Goal: Task Accomplishment & Management: Manage account settings

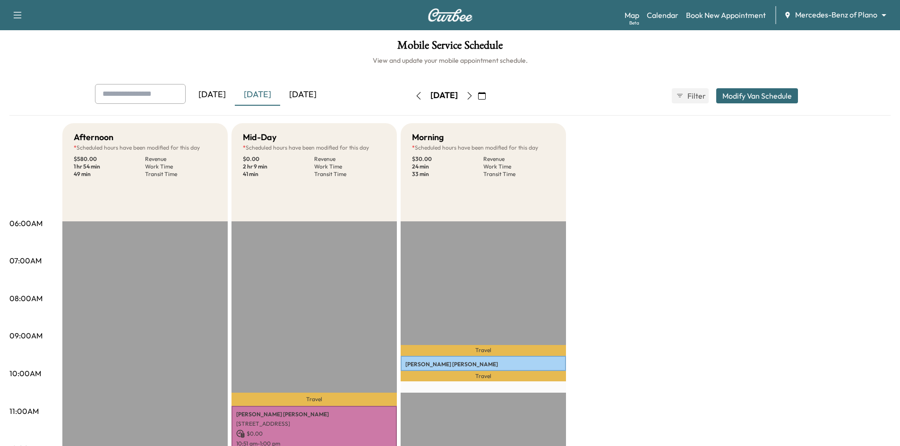
click at [302, 94] on div "[DATE]" at bounding box center [302, 95] width 45 height 22
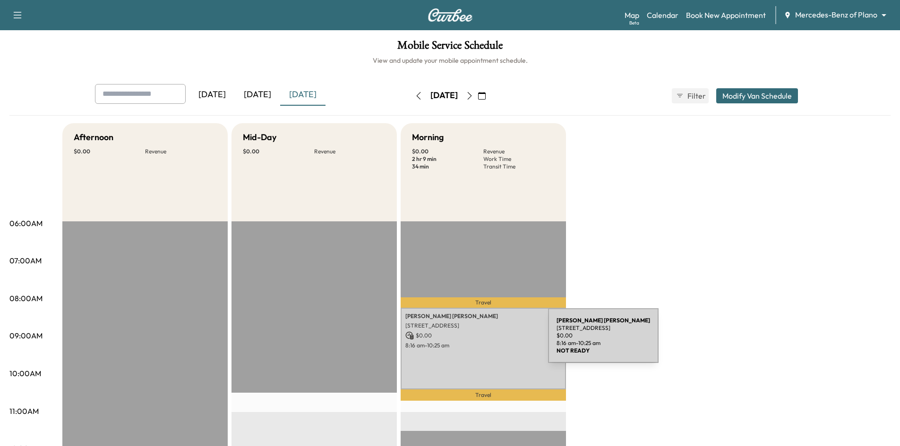
drag, startPoint x: 477, startPoint y: 342, endPoint x: 483, endPoint y: 334, distance: 9.6
click at [483, 334] on div "Kimberly Powell 3635 Garden Brook Dr, Farmers Branch, TX 75234, USA $ 0.00 8:16…" at bounding box center [482, 349] width 165 height 82
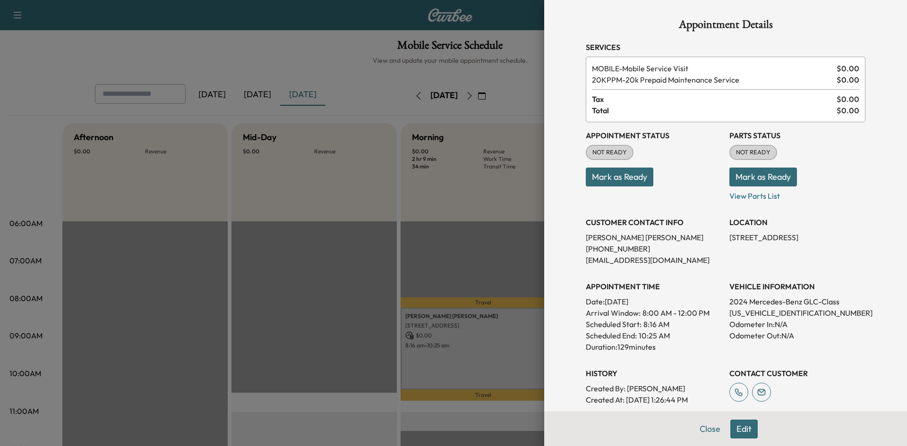
click at [267, 39] on div at bounding box center [453, 223] width 907 height 446
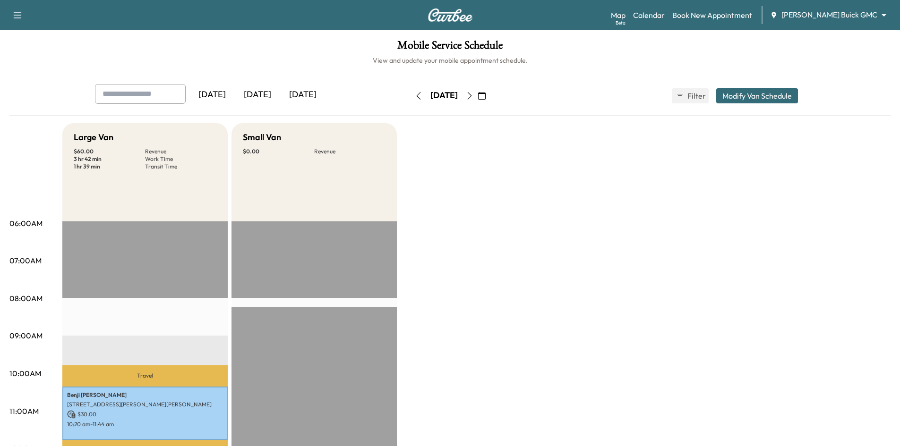
click at [311, 94] on div "[DATE]" at bounding box center [302, 95] width 45 height 22
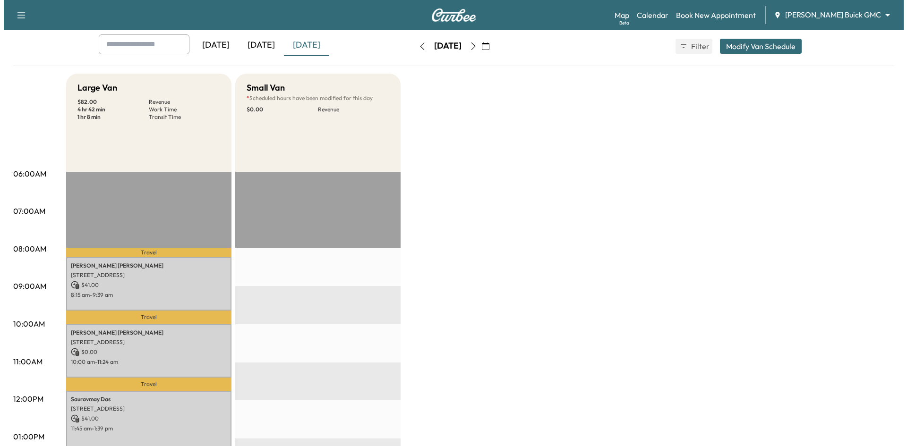
scroll to position [94, 0]
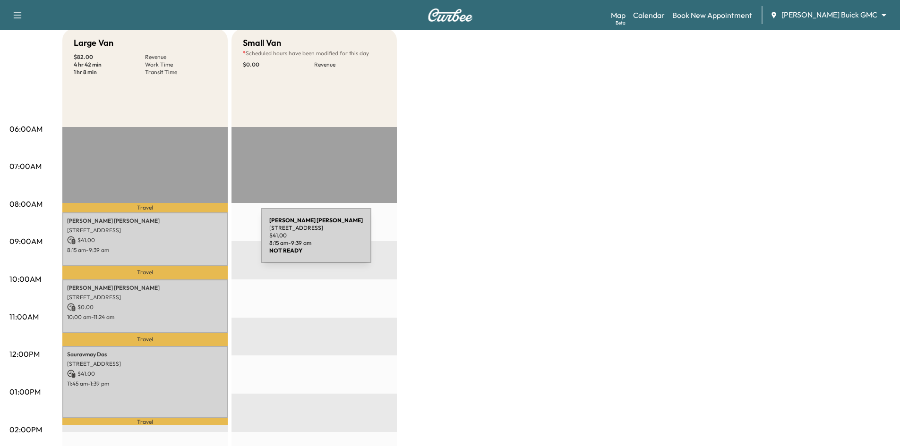
click at [190, 241] on p "$ 41.00" at bounding box center [145, 240] width 156 height 8
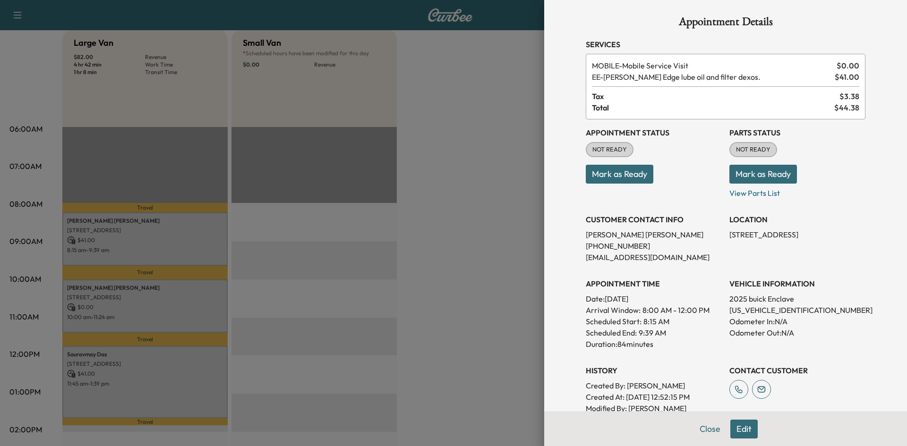
scroll to position [0, 0]
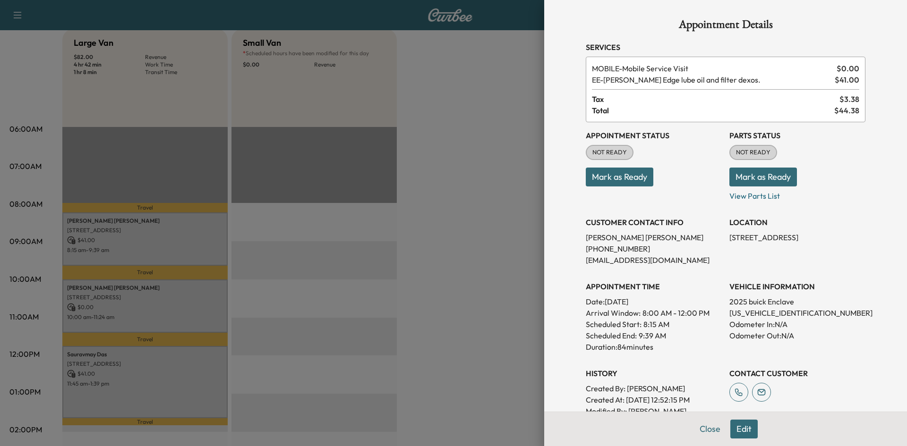
click at [178, 319] on div at bounding box center [453, 223] width 907 height 446
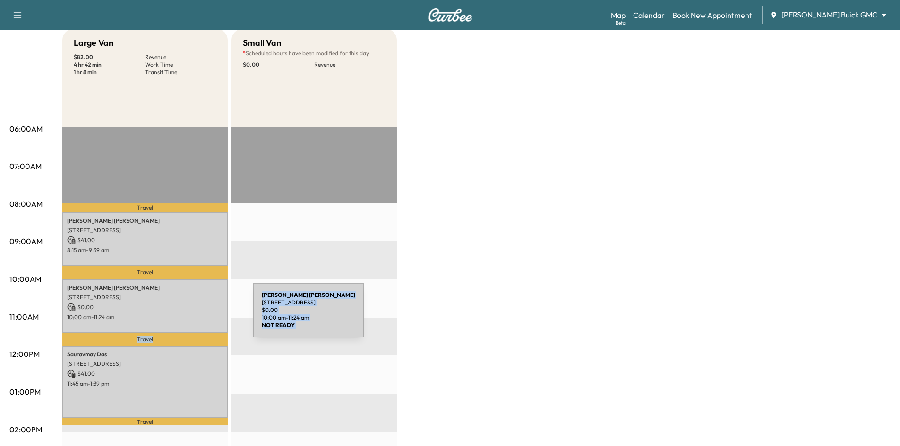
click at [169, 339] on div "Travel [PERSON_NAME] [STREET_ADDRESS] $ 41.00 8:15 am - 9:39 am Travel [PERSON_…" at bounding box center [144, 432] width 165 height 610
click at [196, 317] on p "10:00 am - 11:24 am" at bounding box center [145, 318] width 156 height 8
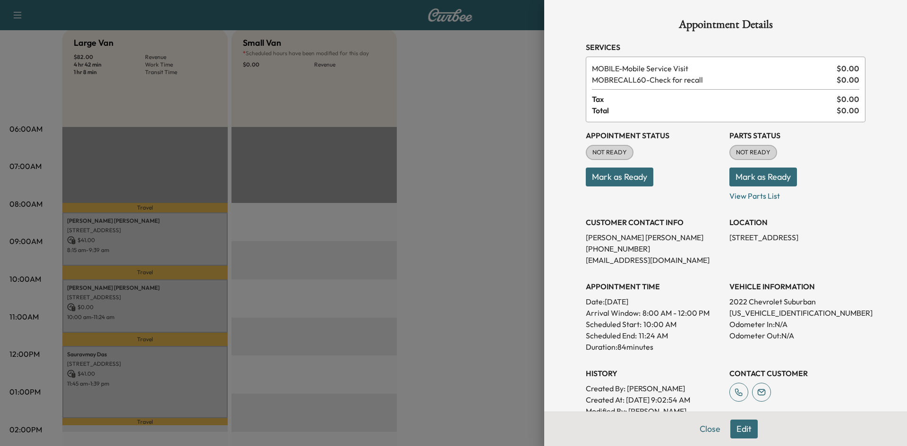
click at [185, 382] on div at bounding box center [453, 223] width 907 height 446
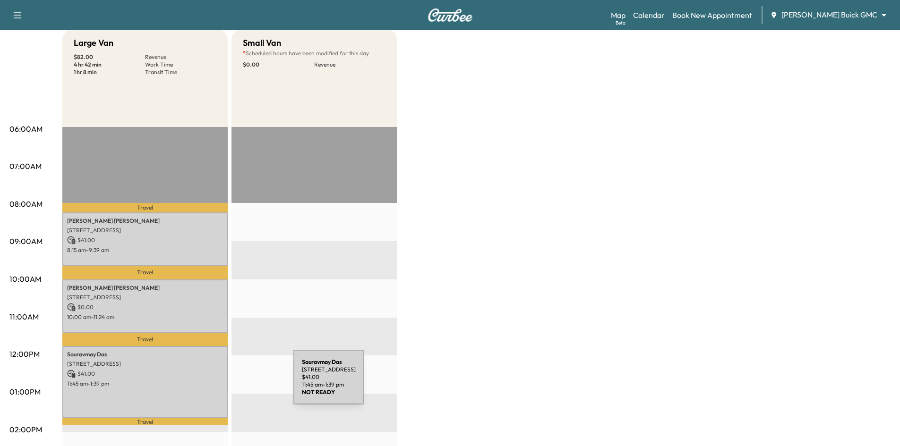
click at [223, 382] on div "Sauravmay [GEOGRAPHIC_DATA][STREET_ADDRESS] $ 41.00 11:45 am - 1:39 pm" at bounding box center [144, 382] width 165 height 72
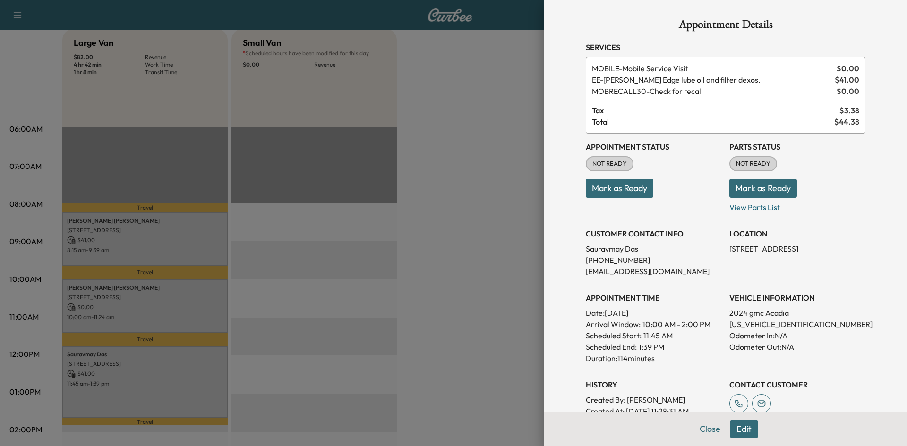
click at [316, 141] on div at bounding box center [453, 223] width 907 height 446
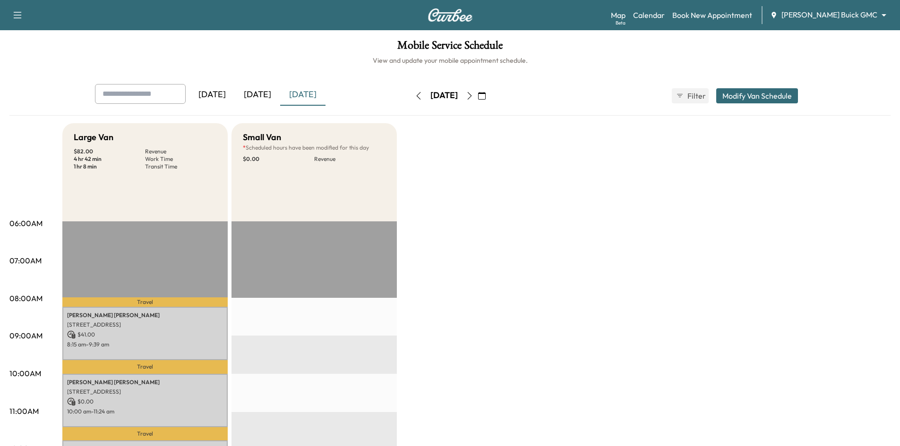
click at [259, 95] on div "[DATE]" at bounding box center [257, 95] width 45 height 22
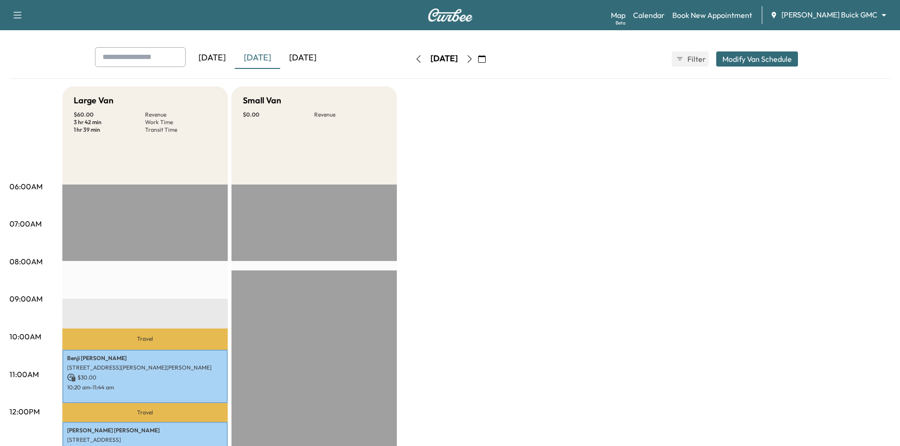
scroll to position [236, 0]
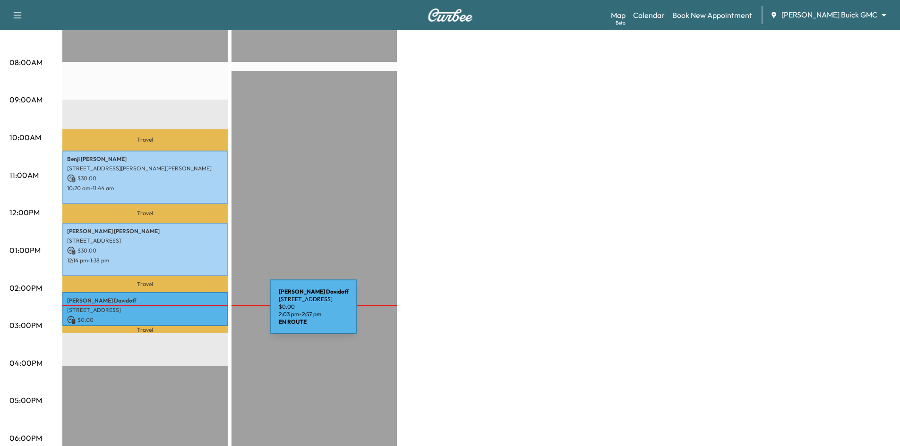
click at [199, 316] on p "$ 0.00" at bounding box center [145, 320] width 156 height 8
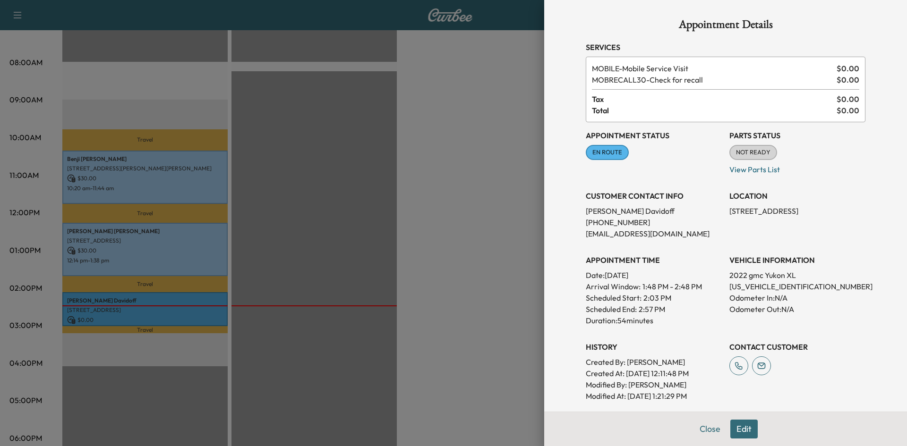
click at [469, 305] on div at bounding box center [453, 223] width 907 height 446
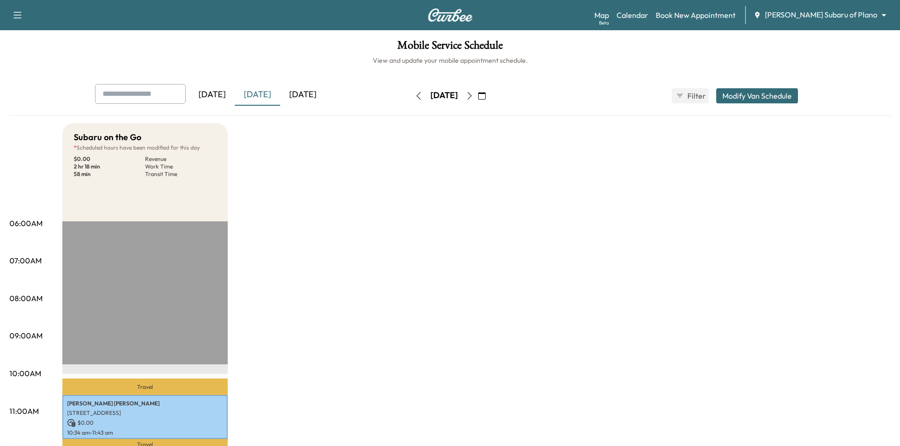
click at [313, 95] on div "[DATE]" at bounding box center [302, 95] width 45 height 22
